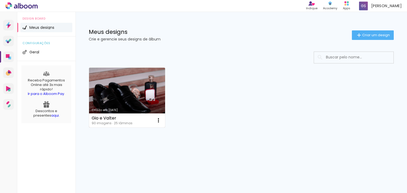
click at [144, 90] on link "Criado em [DATE]" at bounding box center [127, 98] width 76 height 60
